Goal: Task Accomplishment & Management: Manage account settings

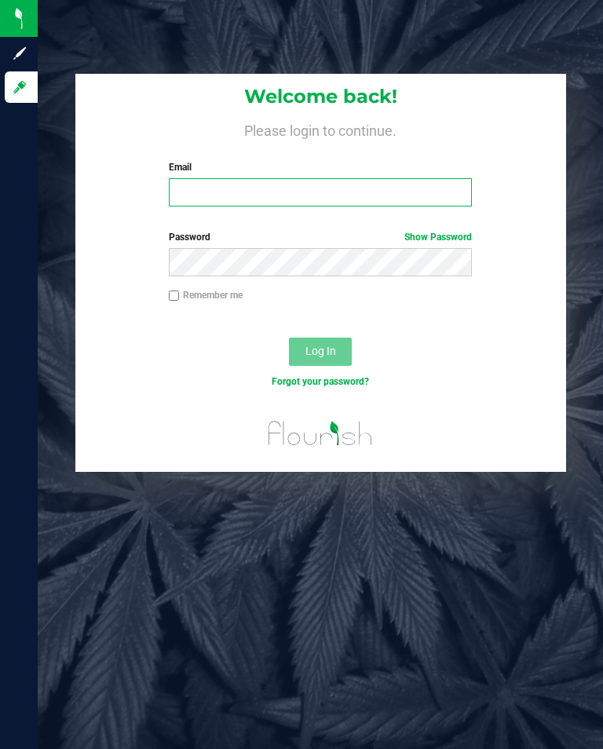
click at [187, 197] on input "Email" at bounding box center [321, 192] width 304 height 28
type input "[EMAIL_ADDRESS][DOMAIN_NAME]"
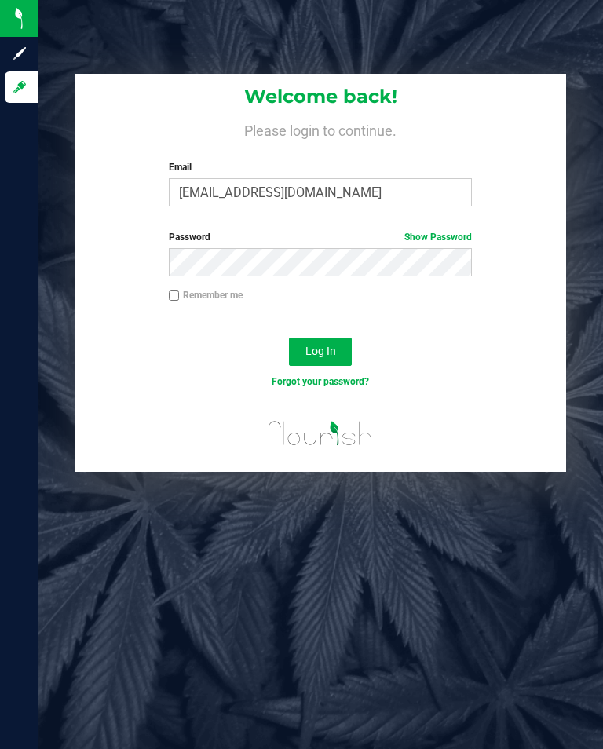
click at [336, 355] on button "Log In" at bounding box center [320, 352] width 63 height 28
click at [326, 350] on span "Log In" at bounding box center [321, 351] width 31 height 13
click at [440, 241] on link "Show Password" at bounding box center [439, 237] width 68 height 11
click at [321, 351] on span "Log In" at bounding box center [321, 351] width 31 height 13
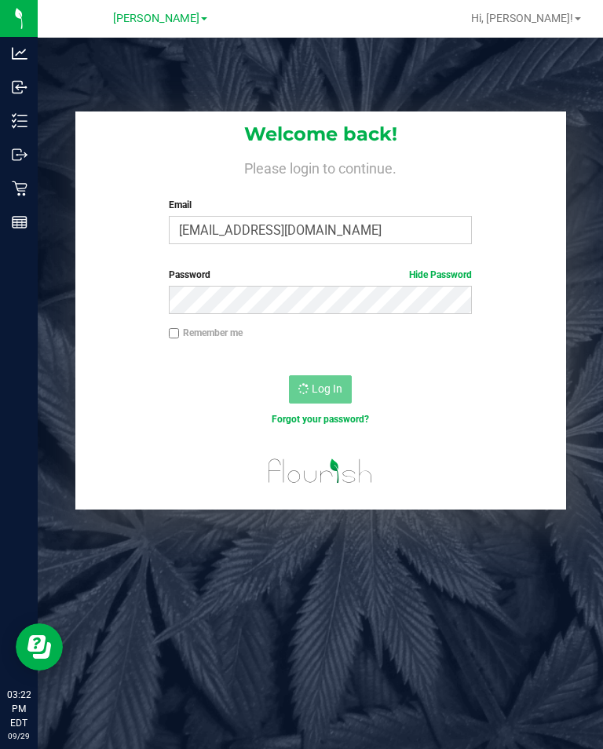
click at [22, 119] on icon at bounding box center [20, 121] width 16 height 16
click at [172, 478] on div at bounding box center [320, 476] width 491 height 67
click at [20, 121] on line at bounding box center [22, 121] width 9 height 0
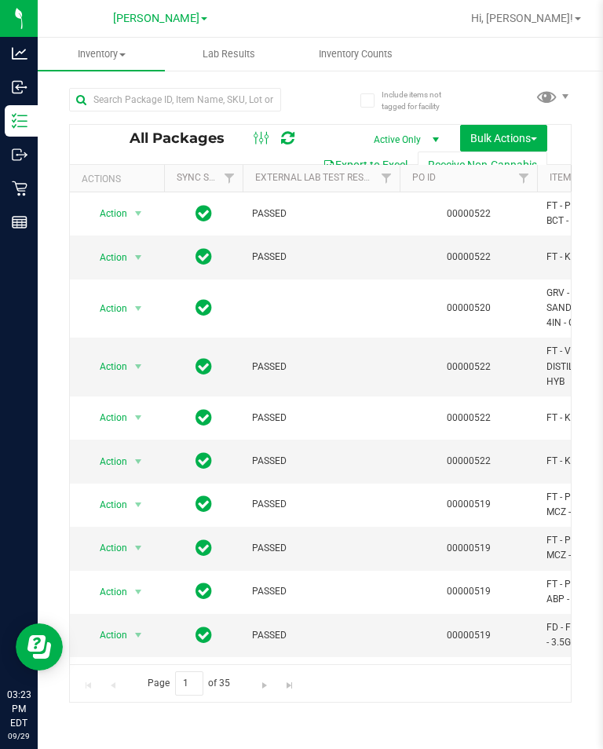
type input "2026-03-16"
type input "2026-03-17"
click at [350, 58] on span "Inventory Counts" at bounding box center [356, 54] width 116 height 14
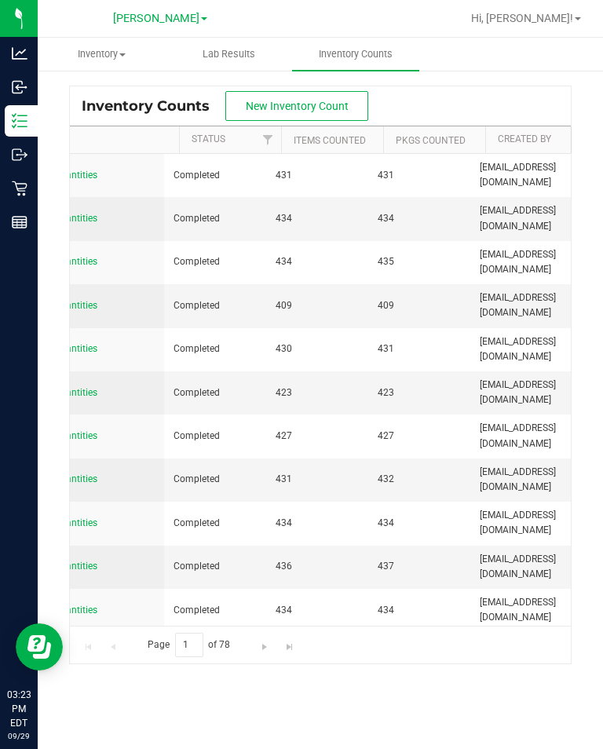
scroll to position [0, 309]
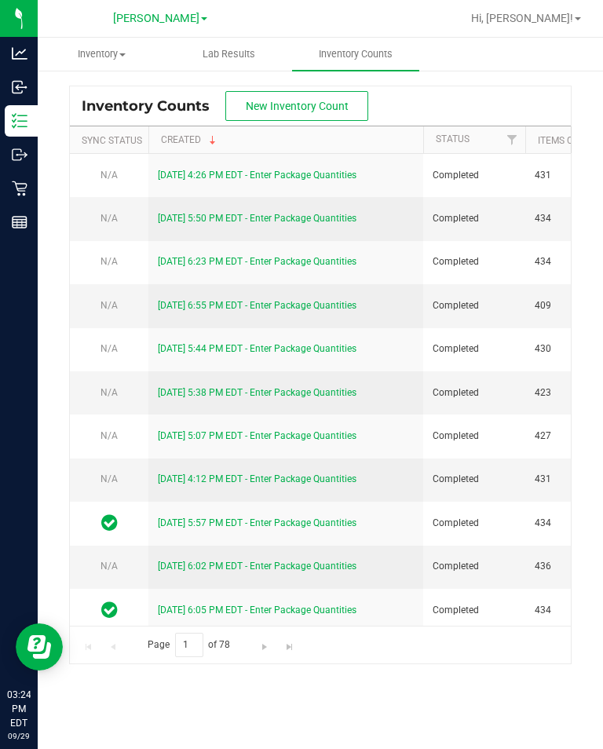
click at [300, 110] on span "New Inventory Count" at bounding box center [297, 106] width 103 height 13
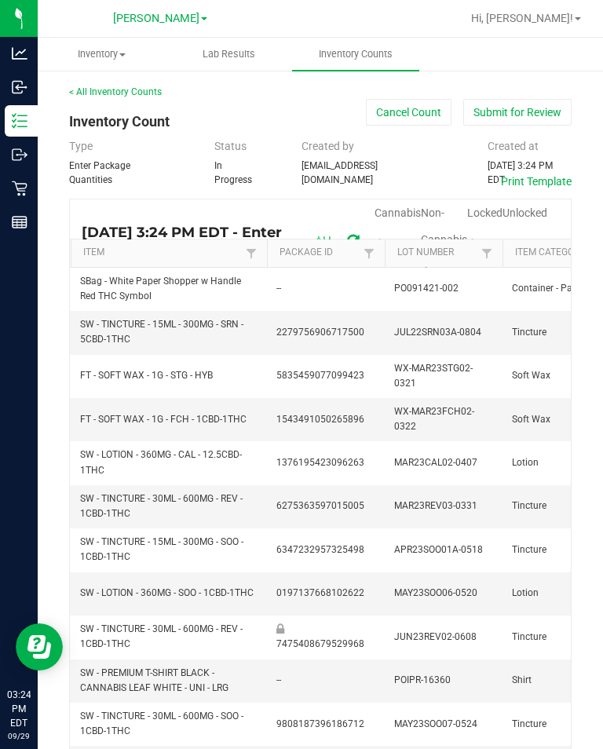
click at [392, 207] on span "Cannabis" at bounding box center [398, 213] width 46 height 13
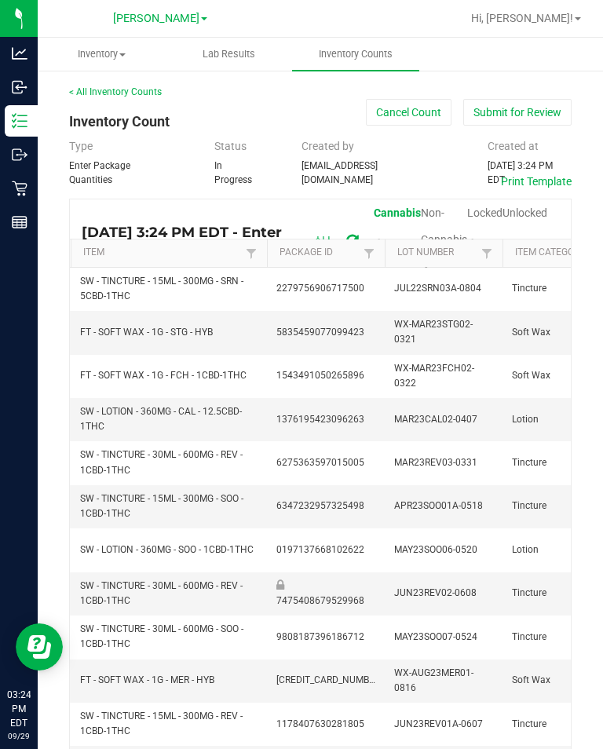
click at [533, 207] on span "Unlocked" at bounding box center [525, 213] width 45 height 13
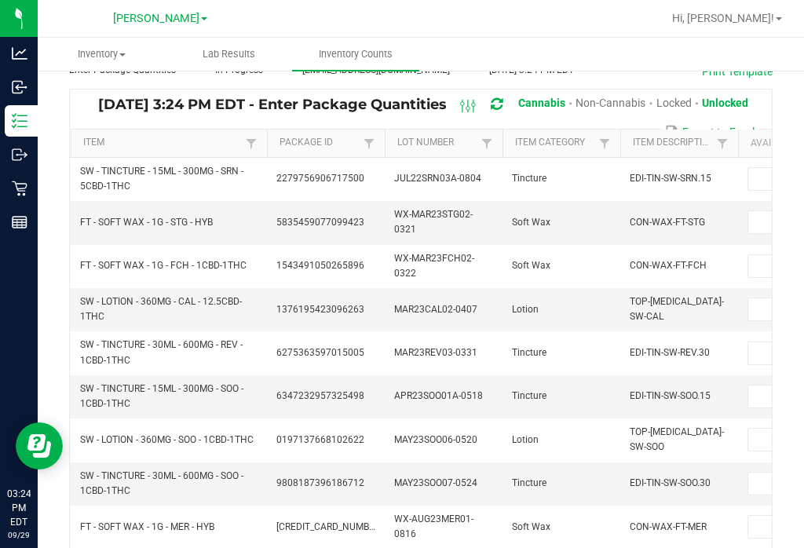
click at [474, 115] on icon at bounding box center [468, 106] width 17 height 19
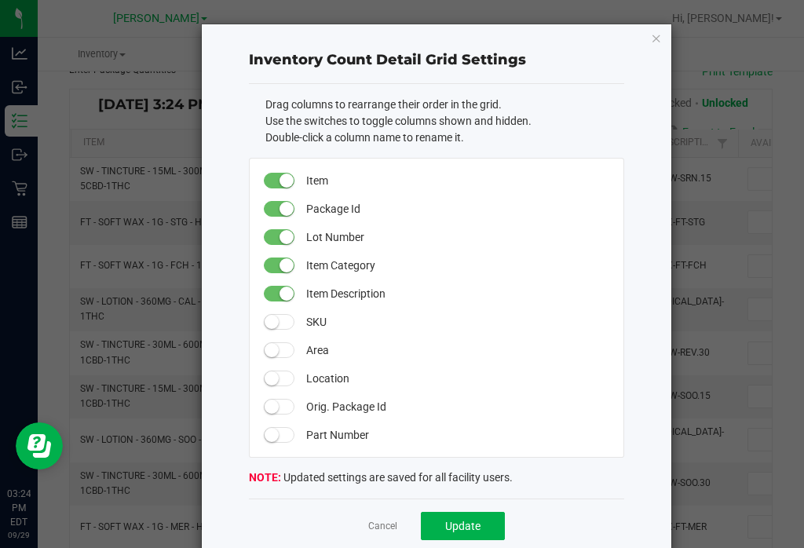
click at [603, 43] on icon "button" at bounding box center [656, 37] width 11 height 19
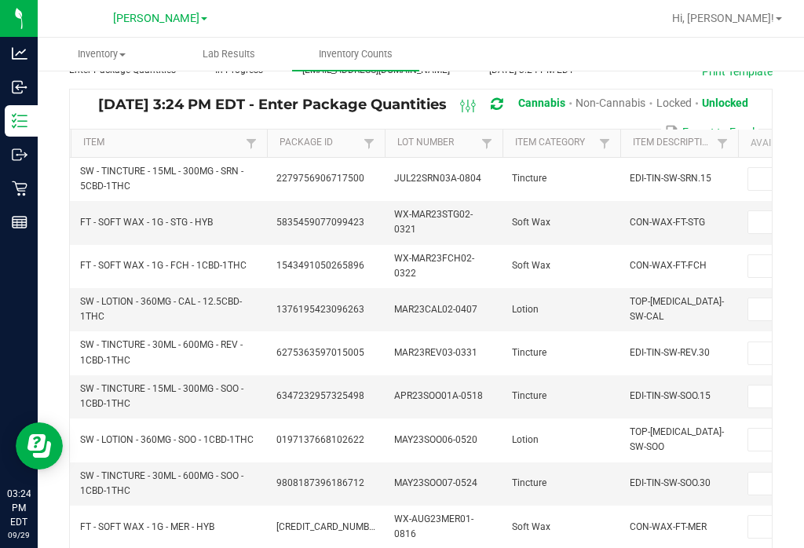
click at [470, 115] on icon at bounding box center [468, 106] width 17 height 19
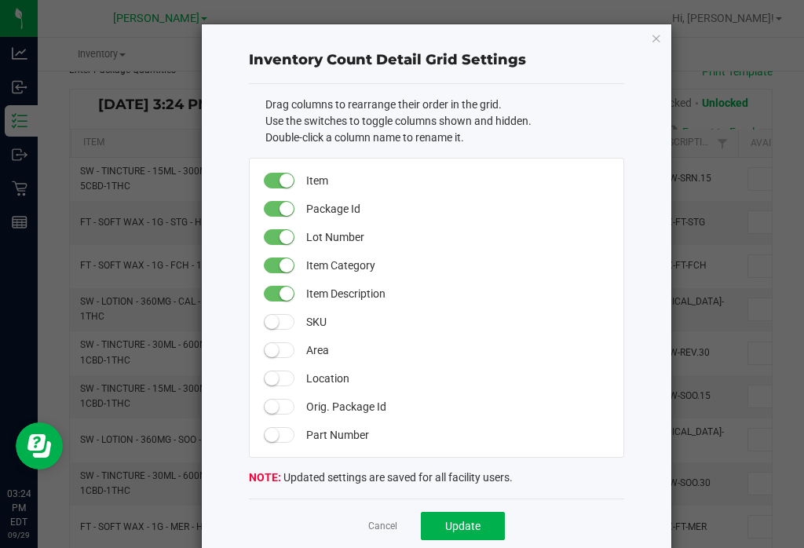
click at [278, 269] on span at bounding box center [279, 266] width 31 height 16
click at [478, 526] on span "Update" at bounding box center [462, 526] width 35 height 13
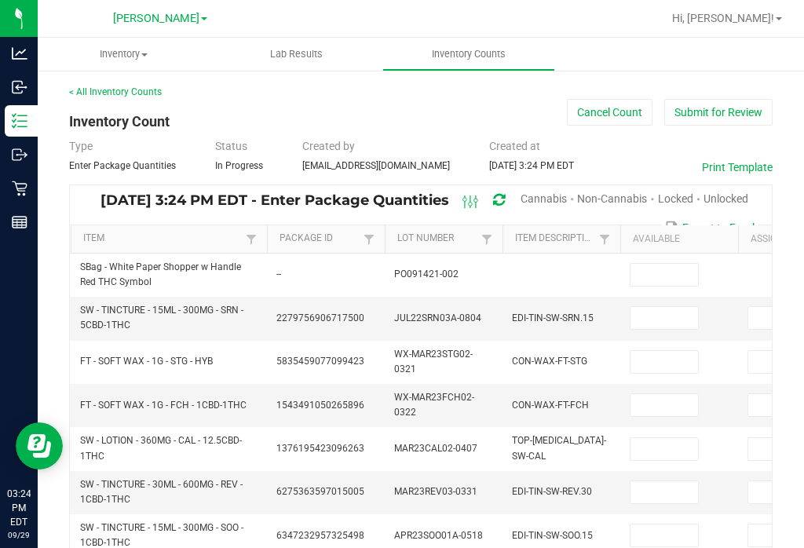
click at [467, 201] on ellipse at bounding box center [465, 199] width 4 height 4
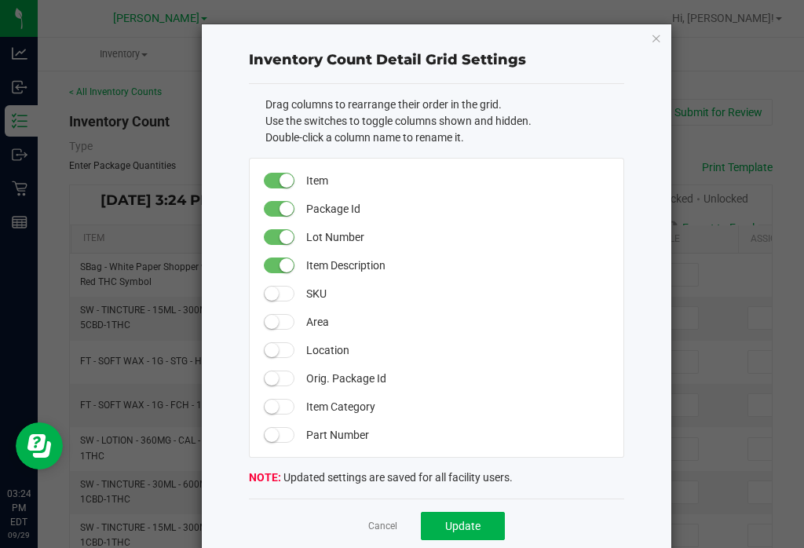
click at [286, 258] on small at bounding box center [287, 265] width 14 height 14
click at [462, 526] on span "Update" at bounding box center [462, 526] width 35 height 13
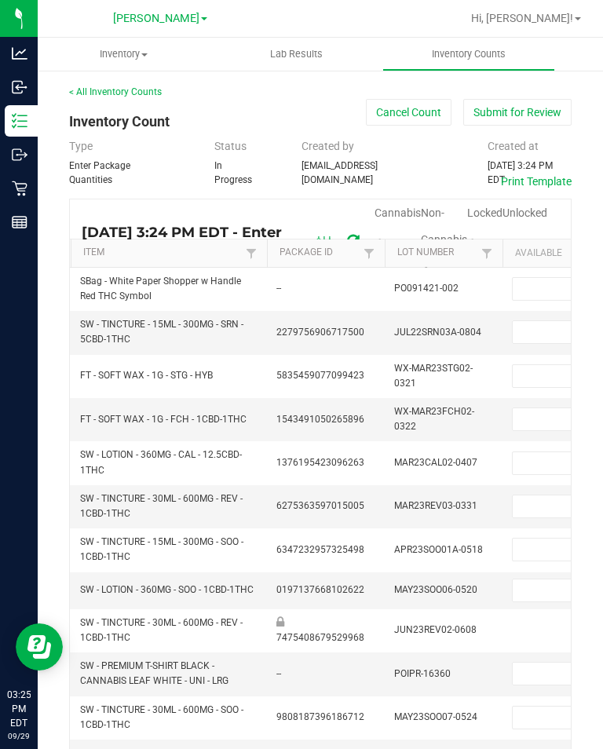
click at [537, 278] on input at bounding box center [547, 289] width 68 height 22
click at [192, 200] on div "Sep 29, 2025 3:24 PM EDT - Enter Package Quantities Cannabis Non-Cannabis Locke…" at bounding box center [321, 241] width 478 height 82
click at [313, 213] on div "Sep 29, 2025 3:24 PM EDT - Enter Package Quantities Cannabis Non-Cannabis Locke…" at bounding box center [321, 241] width 478 height 82
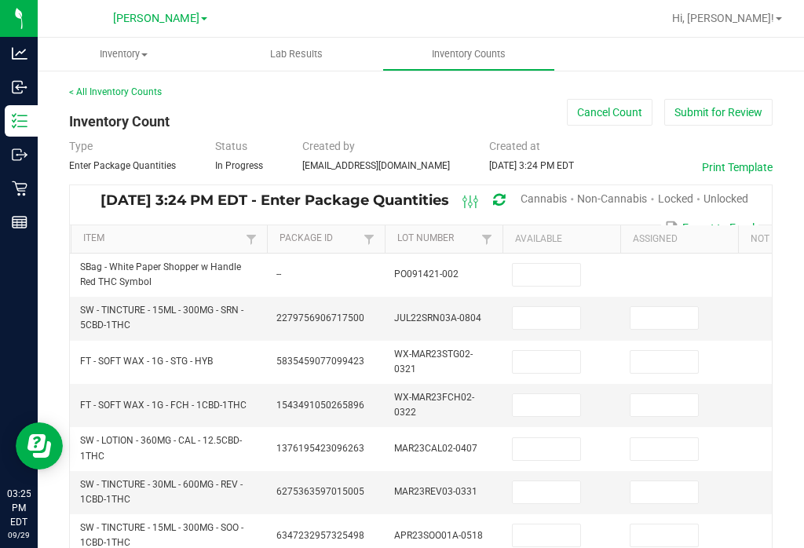
click at [531, 196] on span "Cannabis" at bounding box center [544, 198] width 46 height 13
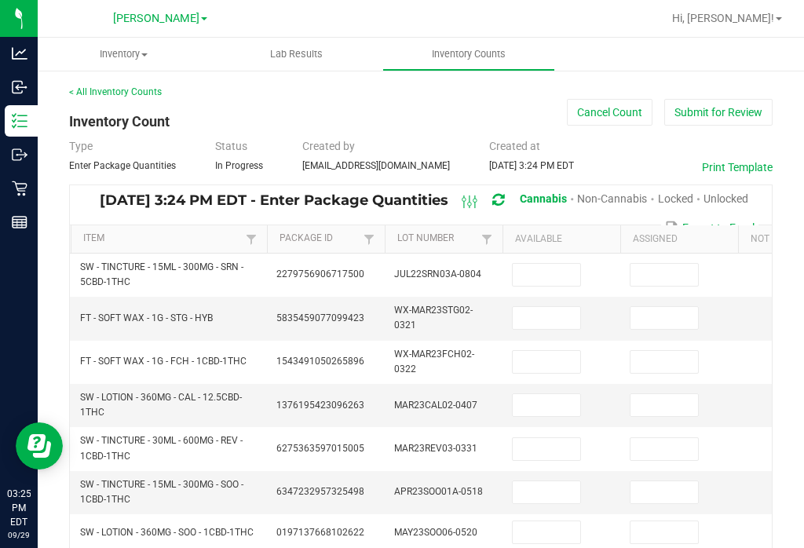
click at [603, 200] on span "Unlocked" at bounding box center [726, 198] width 45 height 13
click at [549, 343] on td at bounding box center [562, 362] width 118 height 43
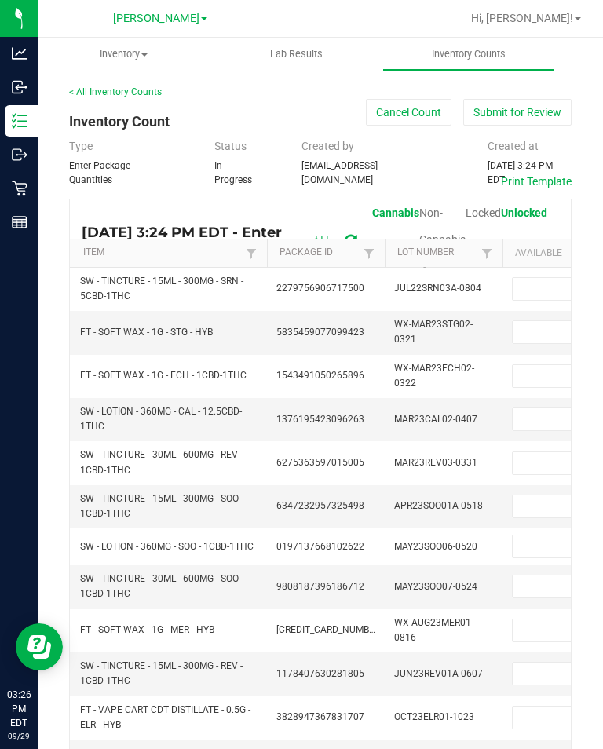
click at [395, 115] on button "Cancel Count" at bounding box center [409, 112] width 86 height 27
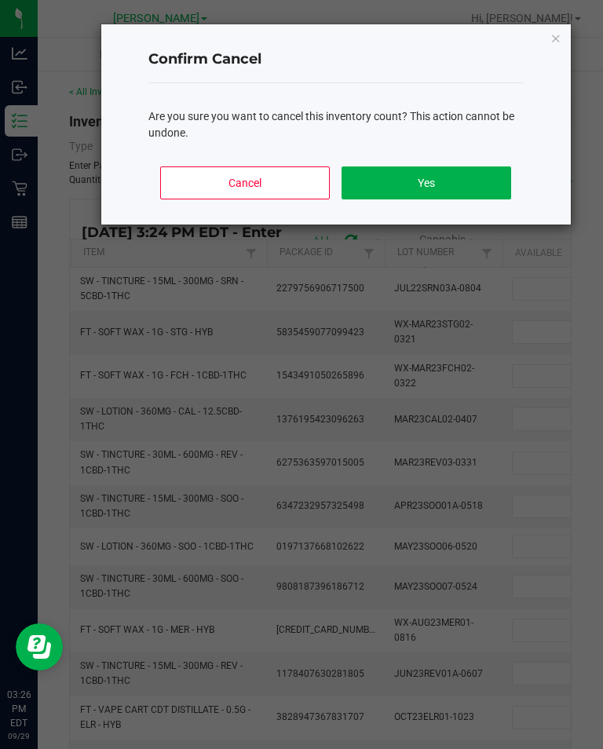
click at [390, 184] on button "Yes" at bounding box center [426, 183] width 169 height 33
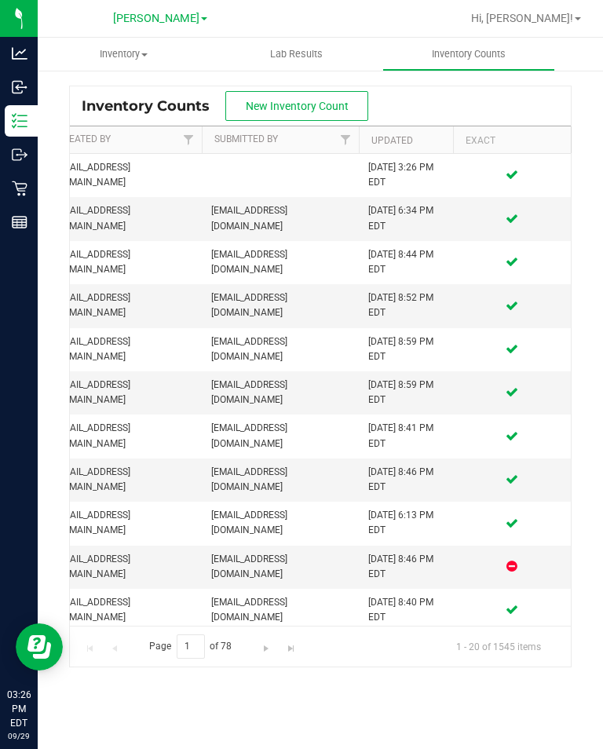
scroll to position [0, 484]
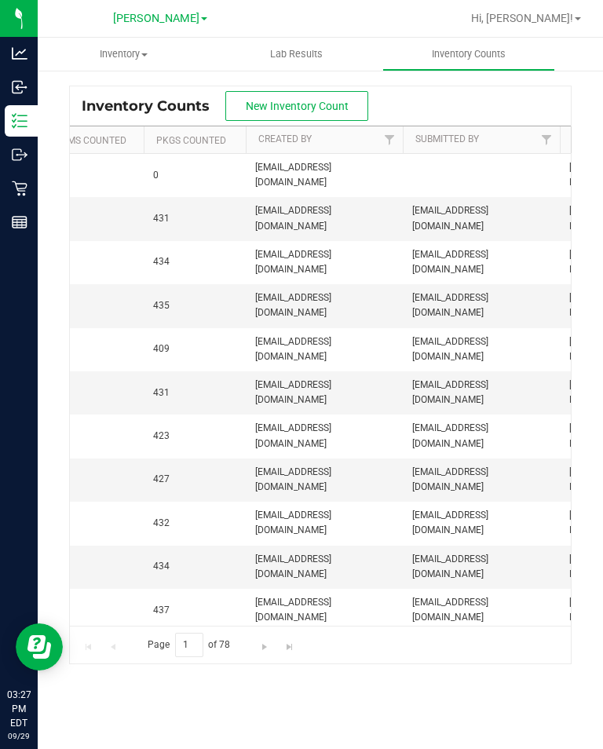
click at [20, 115] on line at bounding box center [22, 115] width 9 height 0
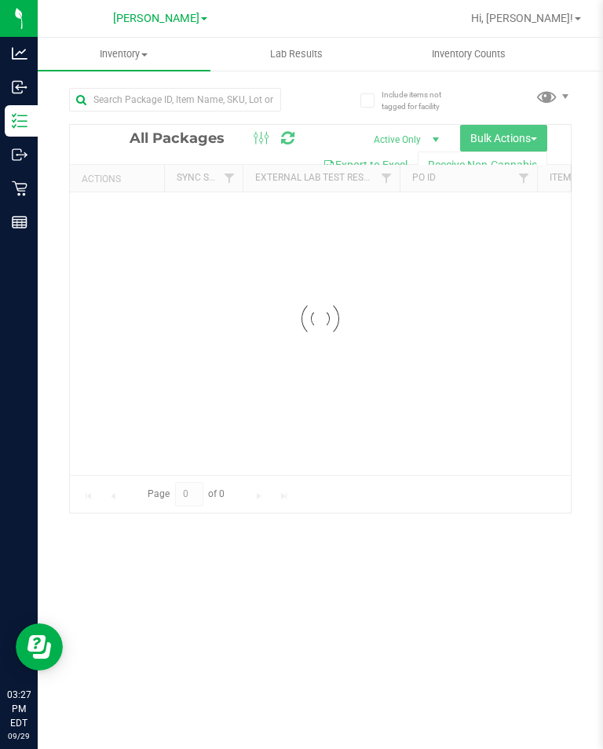
click at [555, 24] on span "Hi, [PERSON_NAME]!" at bounding box center [522, 18] width 102 height 13
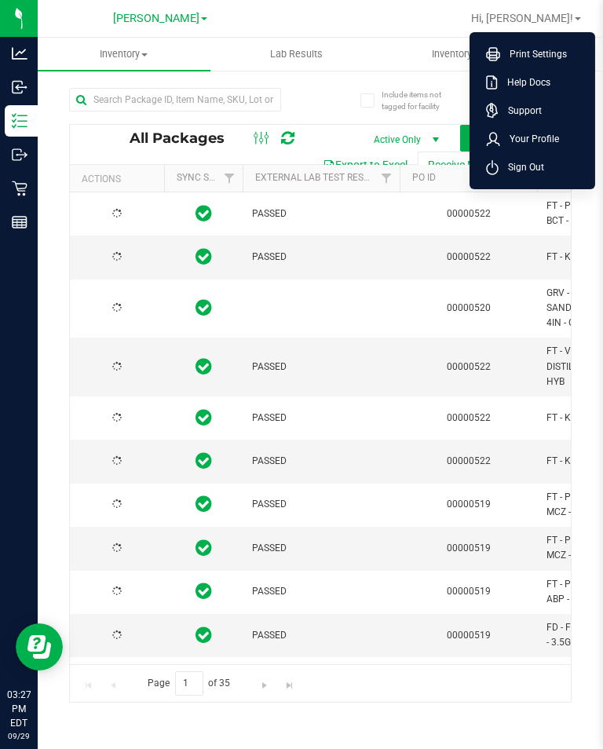
click at [522, 170] on span "Sign Out" at bounding box center [522, 167] width 46 height 16
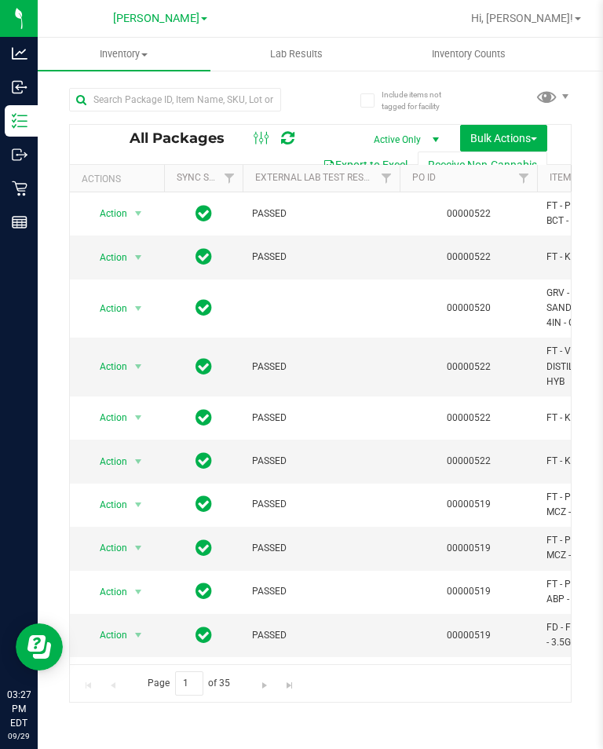
type input "2026-03-16"
type input "2026-03-17"
